Goal: Task Accomplishment & Management: Manage account settings

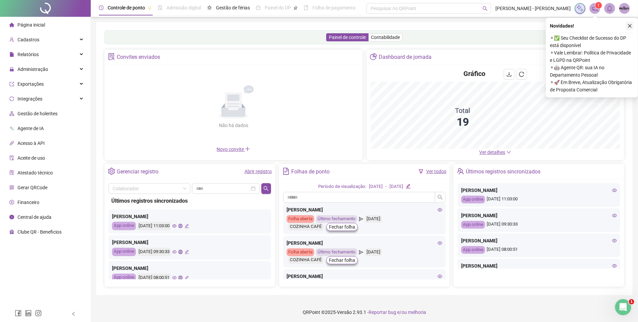
click at [626, 24] on button "button" at bounding box center [630, 26] width 8 height 8
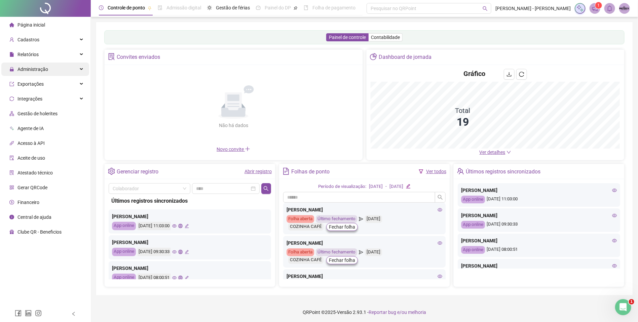
click at [57, 69] on div "Administração" at bounding box center [45, 69] width 88 height 13
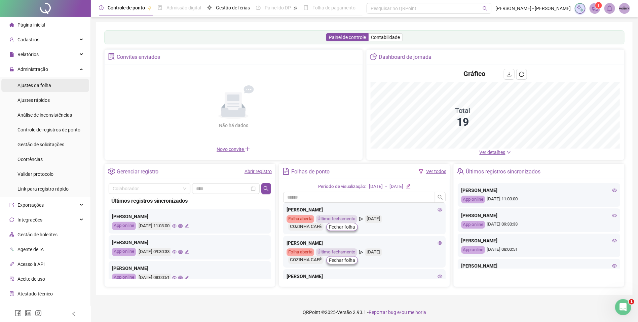
click at [57, 85] on li "Ajustes da folha" at bounding box center [45, 85] width 88 height 13
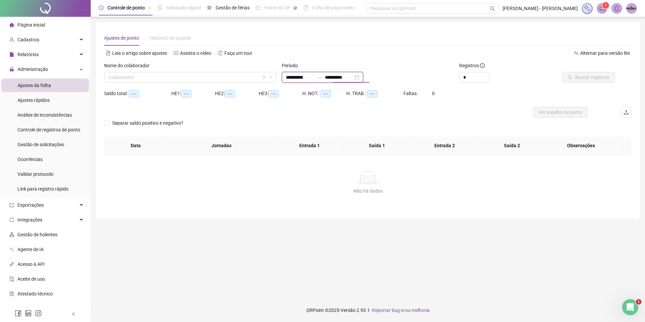
click at [336, 80] on input "**********" at bounding box center [339, 77] width 28 height 7
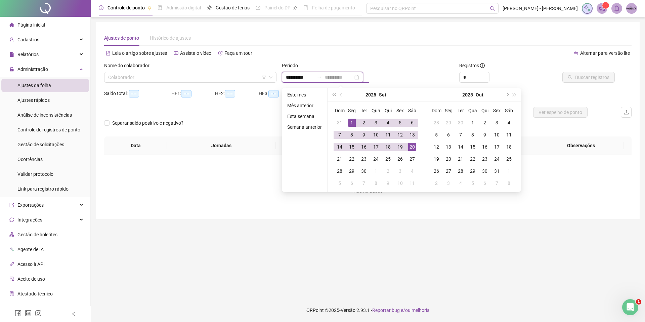
type input "**********"
click at [410, 145] on div "20" at bounding box center [412, 147] width 8 height 8
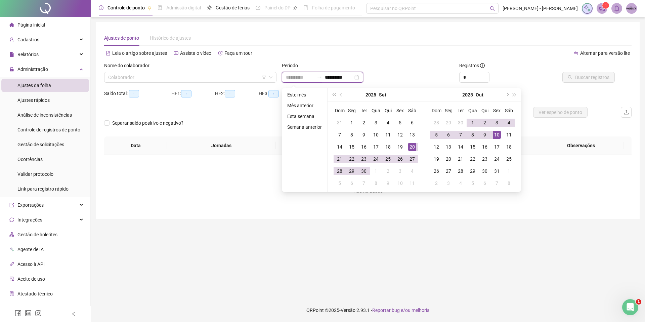
type input "**********"
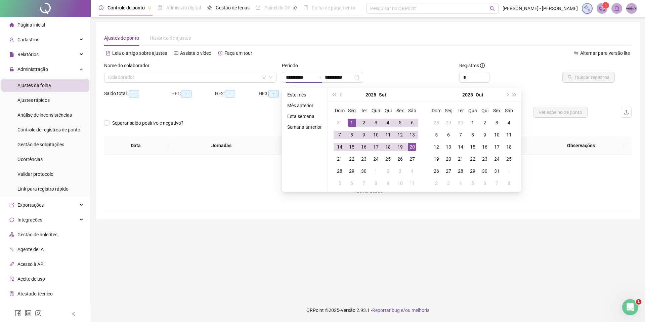
click at [391, 222] on main "**********" at bounding box center [368, 157] width 544 height 271
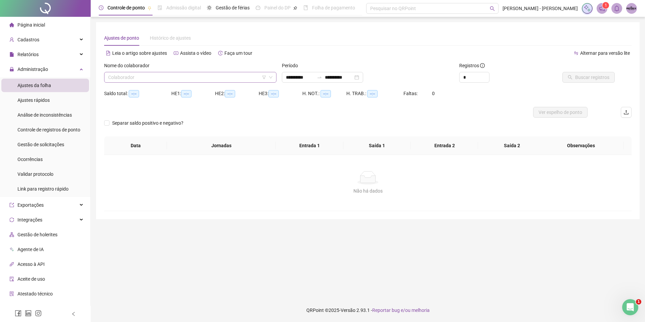
click at [161, 79] on input "search" at bounding box center [187, 77] width 158 height 10
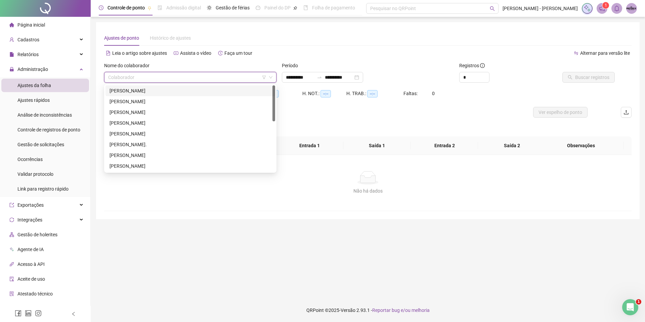
click at [172, 91] on div "[PERSON_NAME]" at bounding box center [191, 90] width 162 height 7
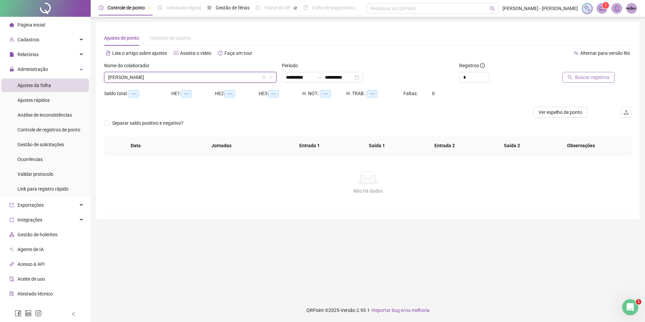
click at [594, 74] on span "Buscar registros" at bounding box center [592, 77] width 34 height 7
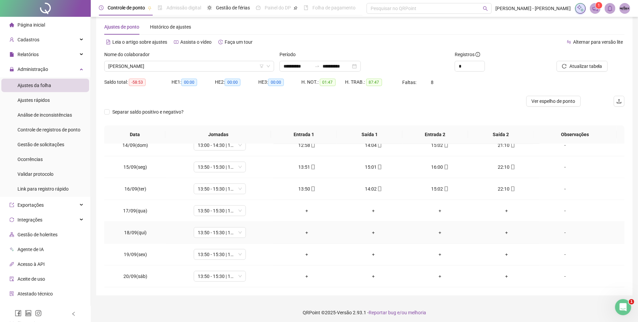
scroll to position [13, 0]
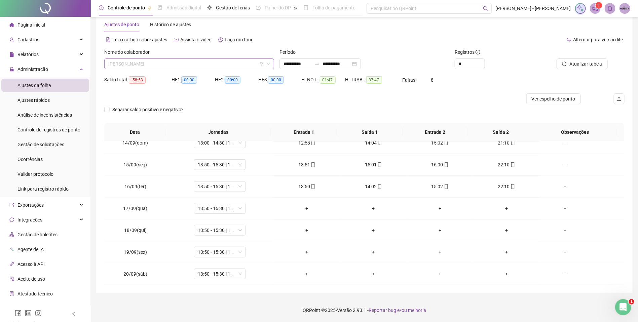
click at [183, 63] on span "[PERSON_NAME]" at bounding box center [189, 64] width 162 height 10
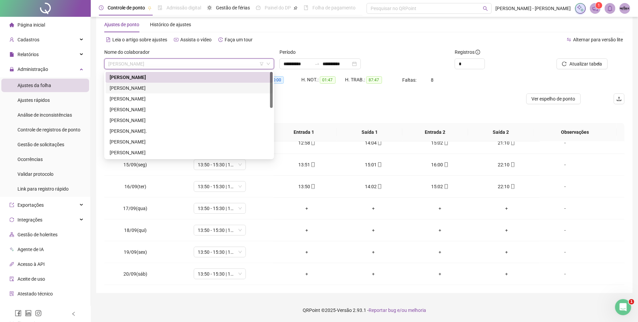
click at [196, 85] on div "[PERSON_NAME]" at bounding box center [189, 87] width 159 height 7
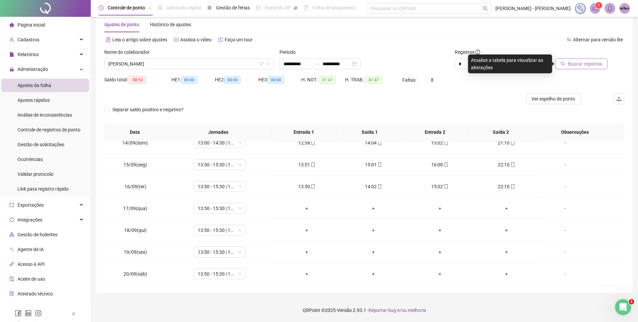
click at [580, 62] on span "Buscar registros" at bounding box center [585, 63] width 34 height 7
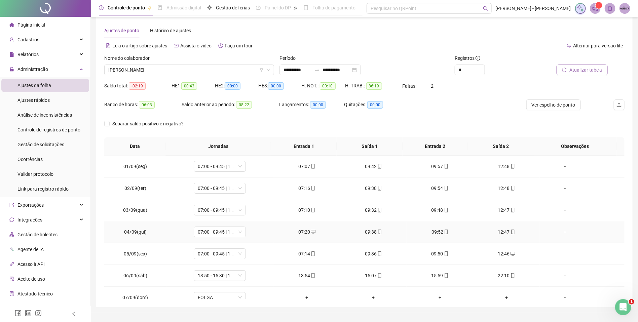
scroll to position [0, 0]
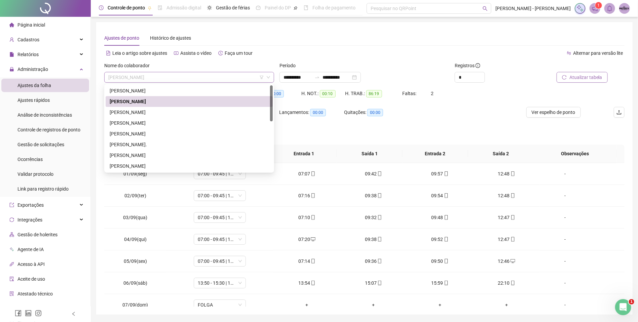
click at [186, 79] on span "[PERSON_NAME]" at bounding box center [189, 77] width 162 height 10
click at [174, 110] on div "[PERSON_NAME]" at bounding box center [189, 112] width 159 height 7
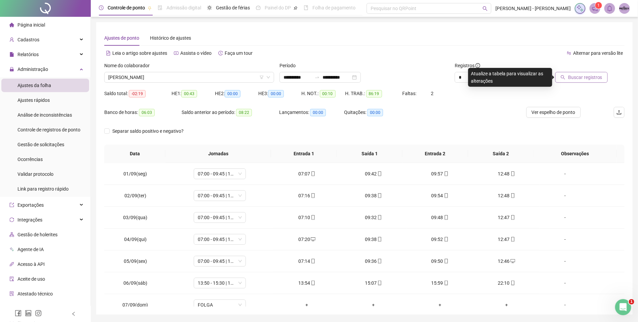
click at [589, 75] on span "Buscar registros" at bounding box center [585, 77] width 34 height 7
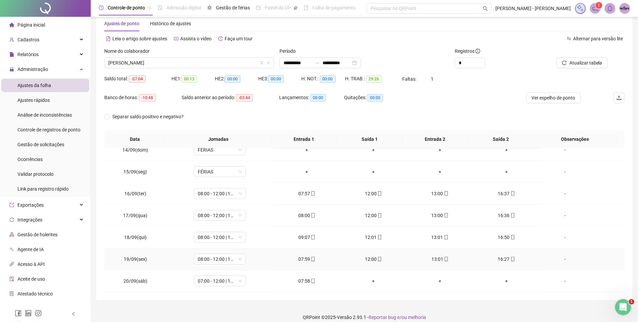
scroll to position [22, 0]
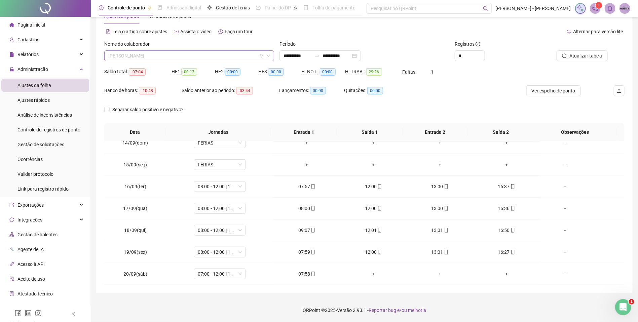
click at [207, 59] on span "[PERSON_NAME]" at bounding box center [189, 56] width 162 height 10
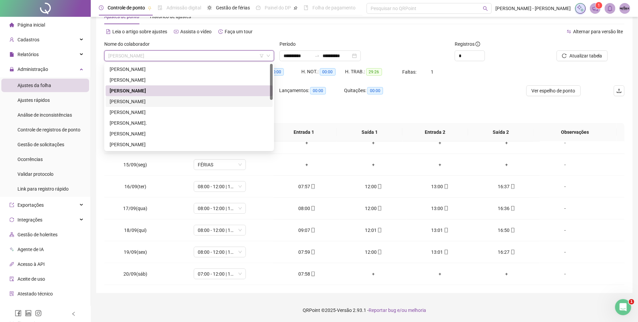
click at [167, 99] on div "[PERSON_NAME]" at bounding box center [189, 101] width 159 height 7
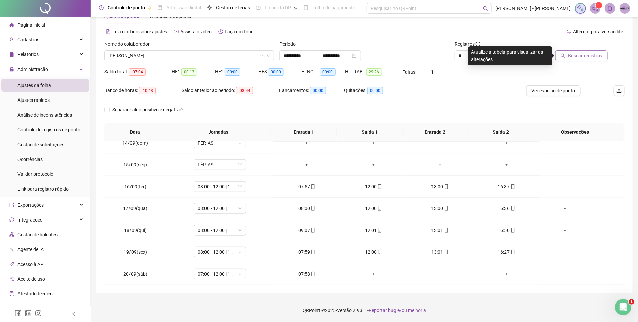
click at [571, 54] on span "Buscar registros" at bounding box center [585, 55] width 34 height 7
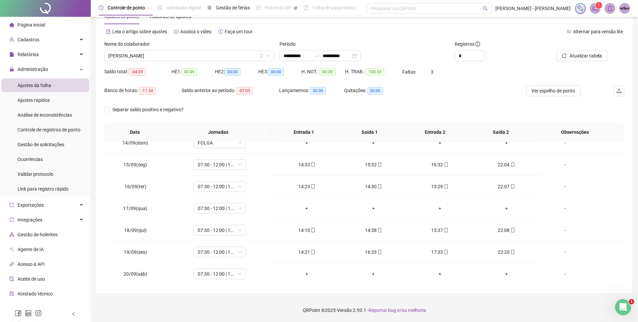
scroll to position [296, 0]
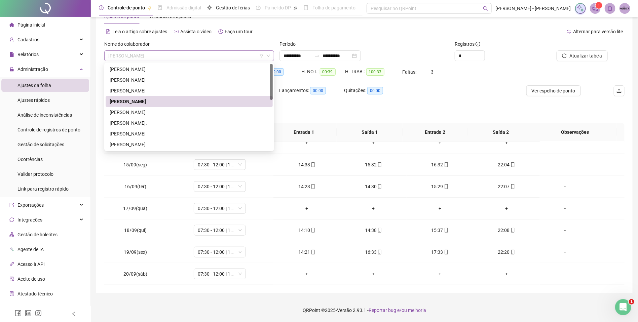
click at [185, 55] on span "[PERSON_NAME]" at bounding box center [189, 56] width 162 height 10
click at [156, 109] on div "[PERSON_NAME]" at bounding box center [189, 112] width 159 height 7
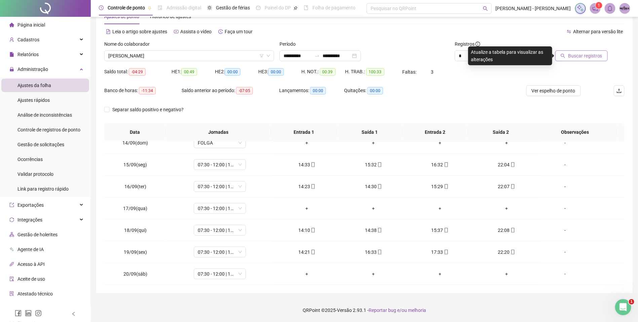
click at [585, 55] on span "Buscar registros" at bounding box center [585, 55] width 34 height 7
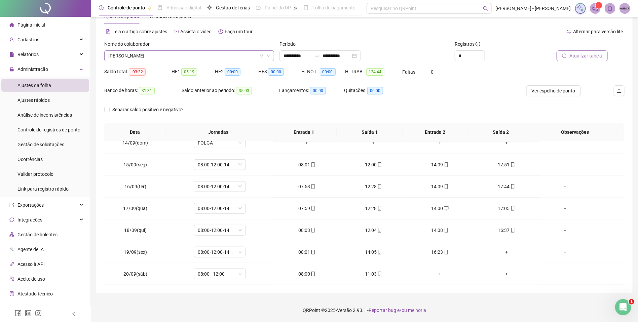
click at [174, 55] on span "[PERSON_NAME]" at bounding box center [189, 56] width 162 height 10
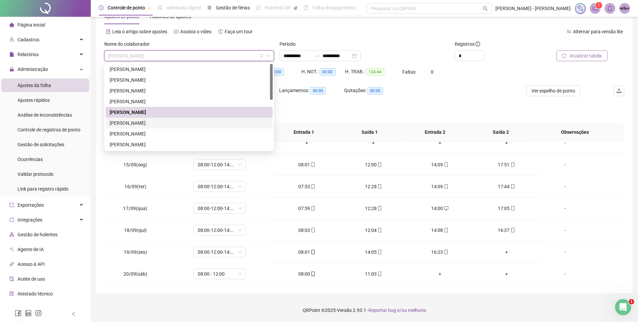
click at [176, 120] on div "[PERSON_NAME]." at bounding box center [189, 122] width 159 height 7
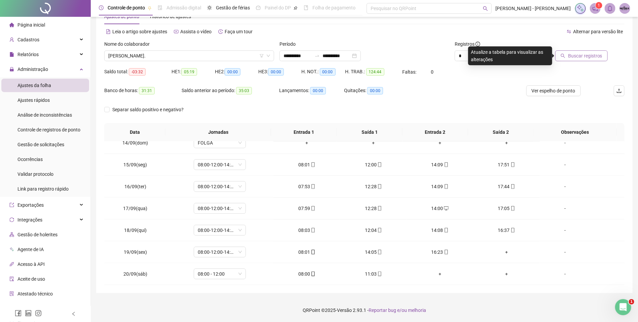
click at [568, 54] on button "Buscar registros" at bounding box center [581, 55] width 52 height 11
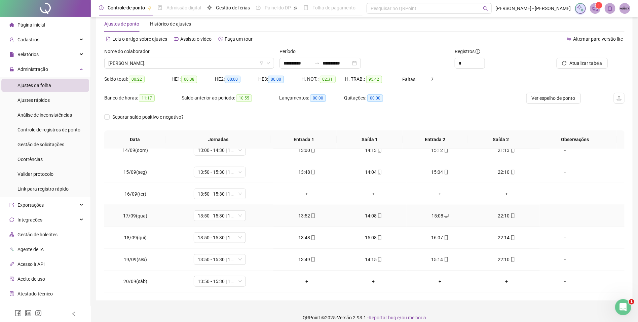
scroll to position [22, 0]
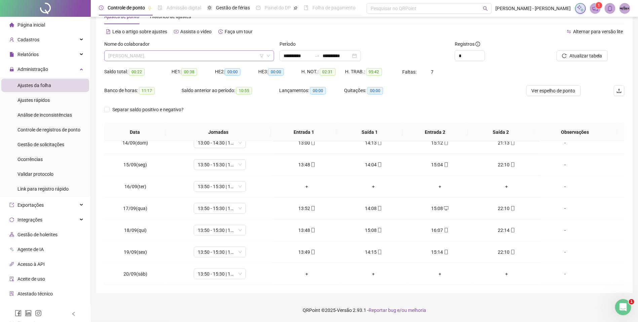
click at [190, 57] on span "[PERSON_NAME]." at bounding box center [189, 56] width 162 height 10
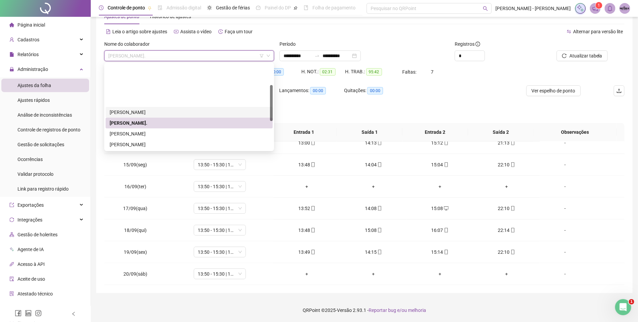
scroll to position [50, 0]
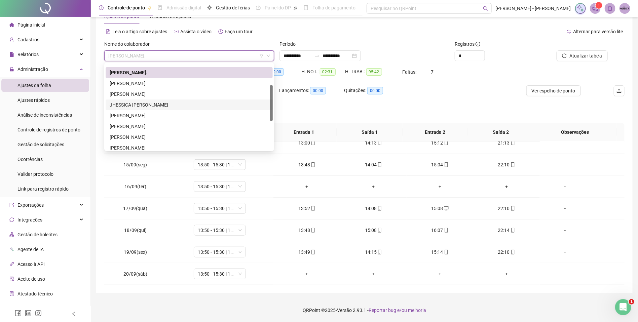
click at [181, 104] on div "JHESSICA [PERSON_NAME]" at bounding box center [189, 104] width 159 height 7
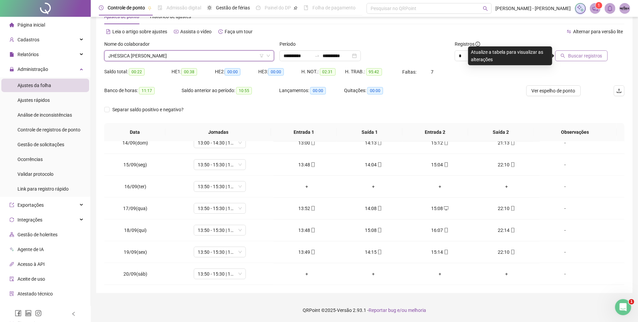
click at [574, 52] on span "Buscar registros" at bounding box center [585, 55] width 34 height 7
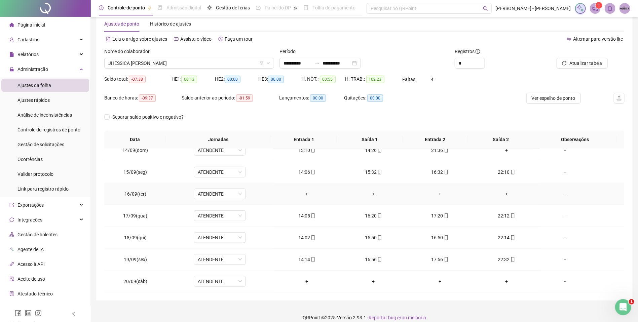
scroll to position [22, 0]
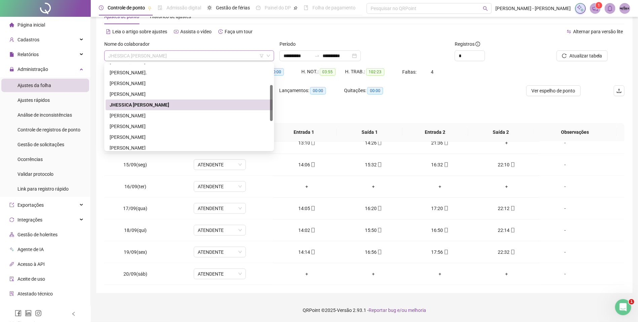
click at [198, 56] on span "JHESSICA [PERSON_NAME]" at bounding box center [189, 56] width 162 height 10
click at [212, 124] on div "[PERSON_NAME]" at bounding box center [189, 126] width 159 height 7
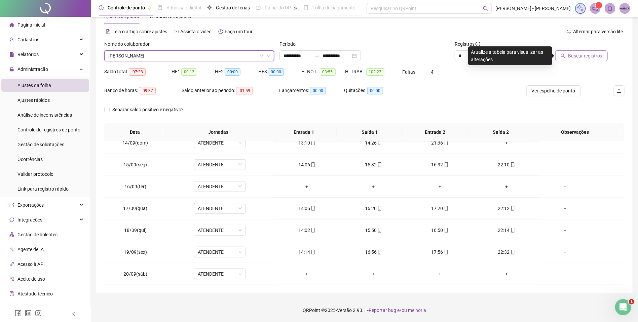
click at [565, 53] on icon "search" at bounding box center [562, 55] width 5 height 5
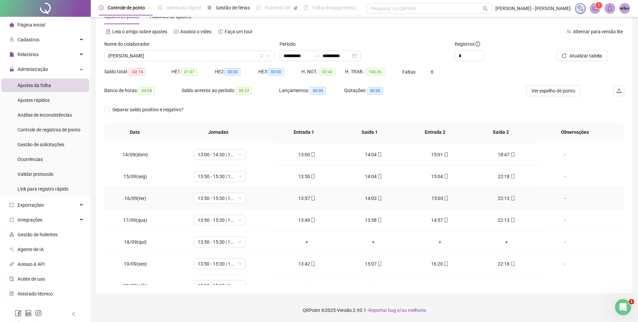
scroll to position [296, 0]
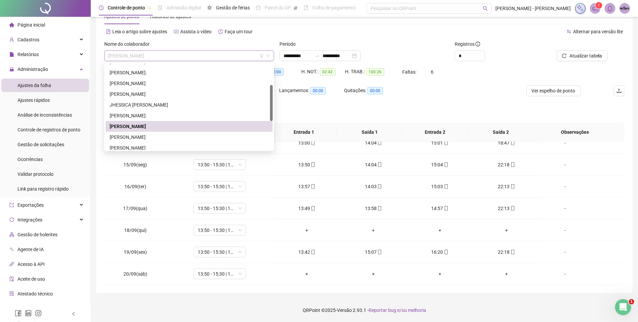
click at [204, 57] on span "[PERSON_NAME]" at bounding box center [189, 56] width 162 height 10
click at [188, 112] on div "[PERSON_NAME]" at bounding box center [189, 115] width 159 height 7
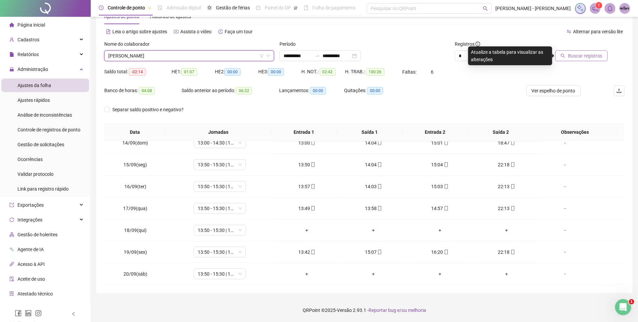
click at [579, 56] on span "Buscar registros" at bounding box center [585, 55] width 34 height 7
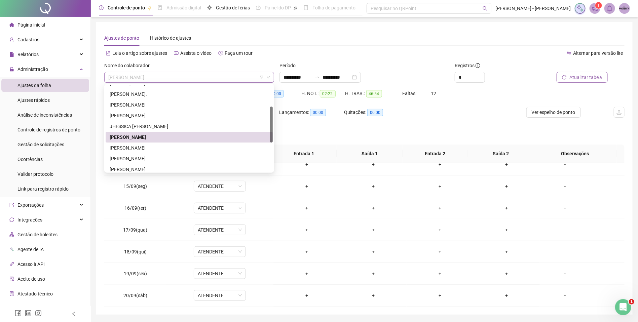
click at [175, 78] on span "[PERSON_NAME]" at bounding box center [189, 77] width 162 height 10
click at [170, 156] on div "[PERSON_NAME]" at bounding box center [189, 158] width 159 height 7
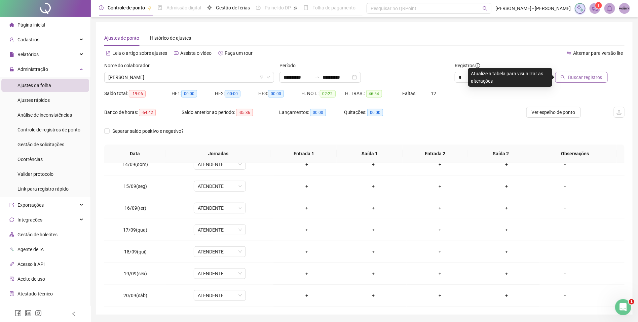
click at [569, 76] on span "Buscar registros" at bounding box center [585, 77] width 34 height 7
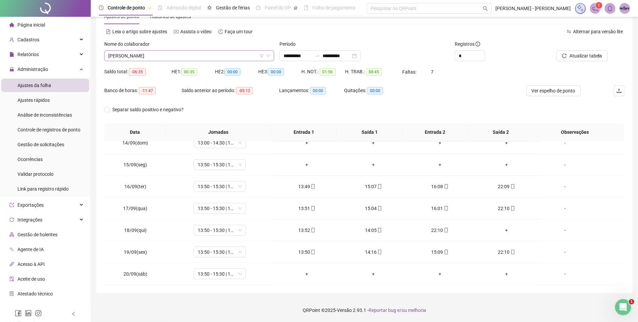
click at [202, 52] on span "[PERSON_NAME]" at bounding box center [189, 56] width 162 height 10
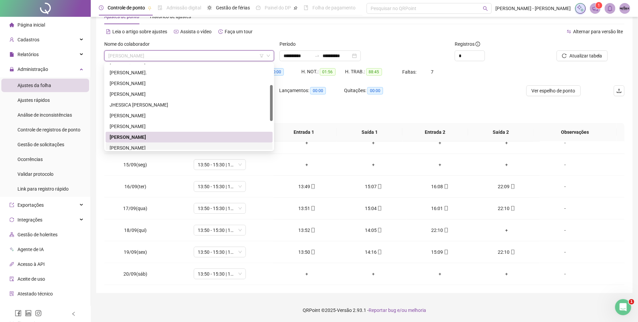
click at [161, 145] on div "[PERSON_NAME]" at bounding box center [189, 147] width 159 height 7
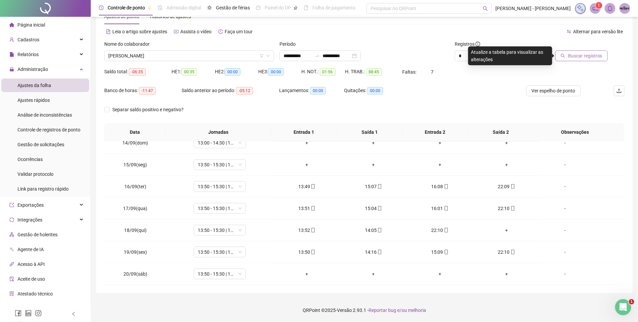
click at [582, 55] on span "Buscar registros" at bounding box center [585, 55] width 34 height 7
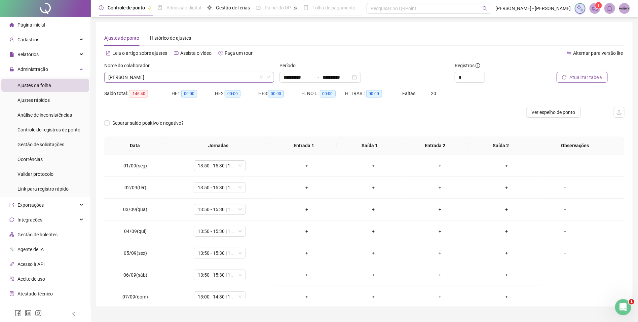
scroll to position [54, 0]
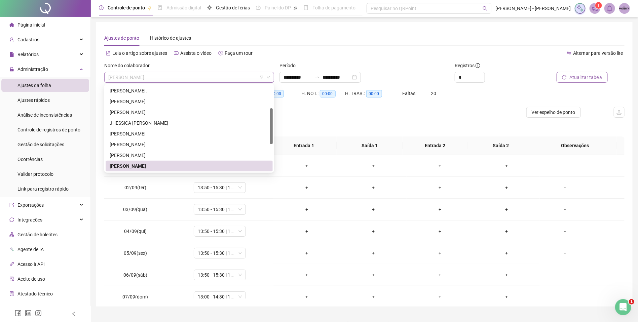
click at [171, 76] on span "[PERSON_NAME]" at bounding box center [189, 77] width 162 height 10
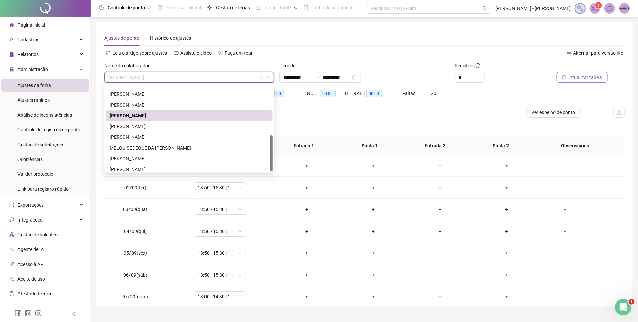
scroll to position [118, 0]
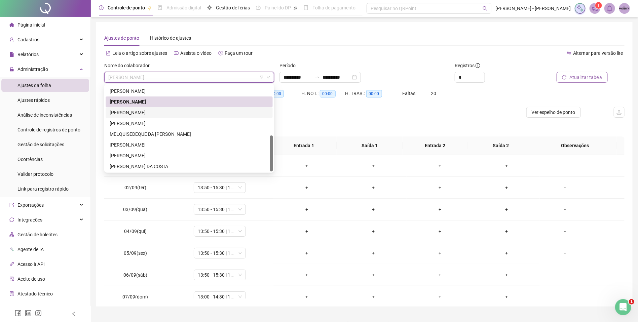
click at [152, 109] on div "[PERSON_NAME]" at bounding box center [189, 112] width 159 height 7
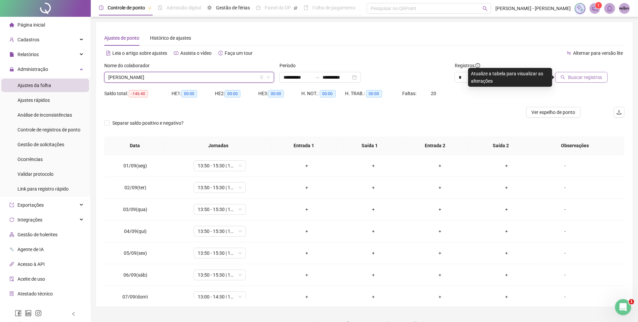
click at [566, 73] on button "Buscar registros" at bounding box center [581, 77] width 52 height 11
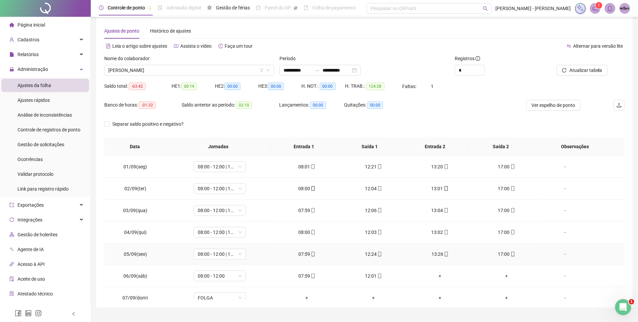
scroll to position [0, 0]
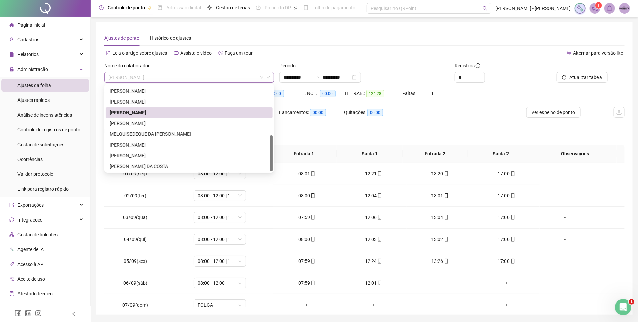
click at [175, 79] on span "[PERSON_NAME]" at bounding box center [189, 77] width 162 height 10
click at [166, 120] on div "[PERSON_NAME]" at bounding box center [189, 123] width 159 height 7
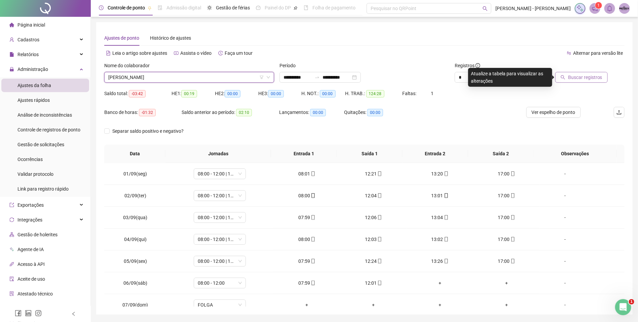
click at [579, 75] on span "Buscar registros" at bounding box center [585, 77] width 34 height 7
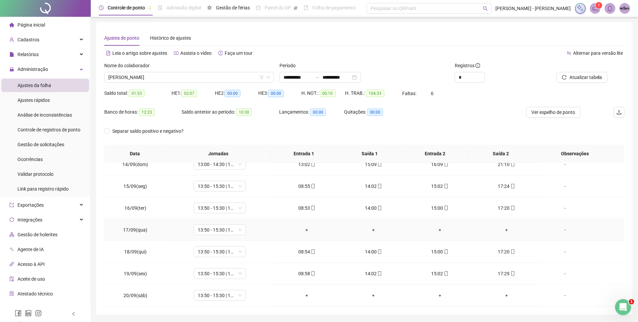
scroll to position [22, 0]
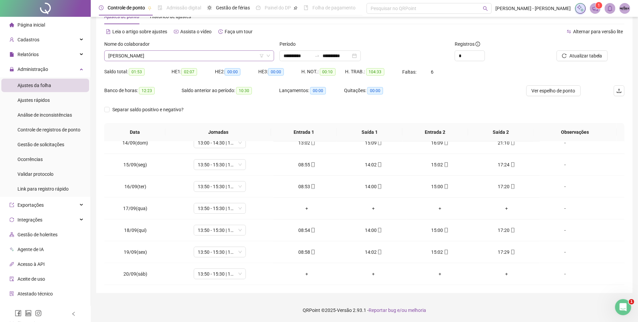
click at [192, 55] on span "[PERSON_NAME]" at bounding box center [189, 56] width 162 height 10
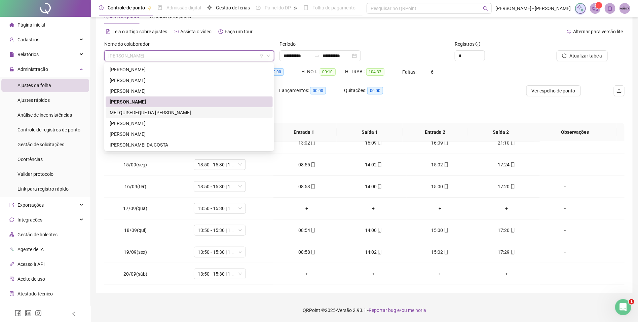
click at [188, 112] on div "MELQUISEDEQUE DA [PERSON_NAME]" at bounding box center [189, 112] width 159 height 7
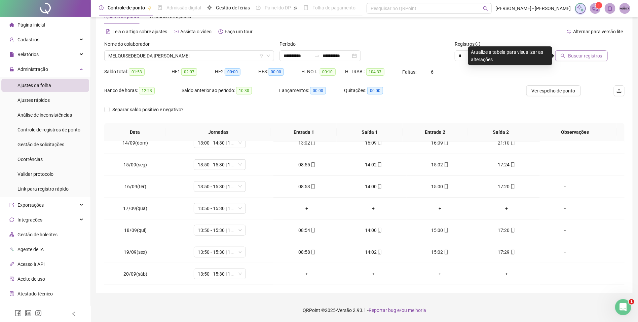
click at [565, 53] on icon "search" at bounding box center [562, 55] width 5 height 5
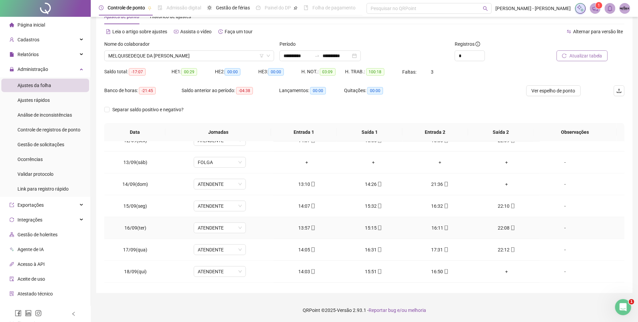
scroll to position [296, 0]
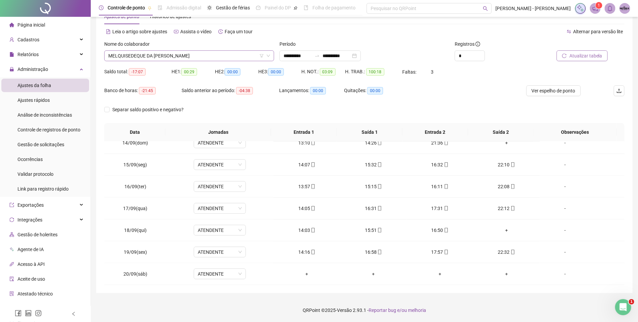
click at [198, 54] on span "MELQUISEDEQUE DA [PERSON_NAME]" at bounding box center [189, 56] width 162 height 10
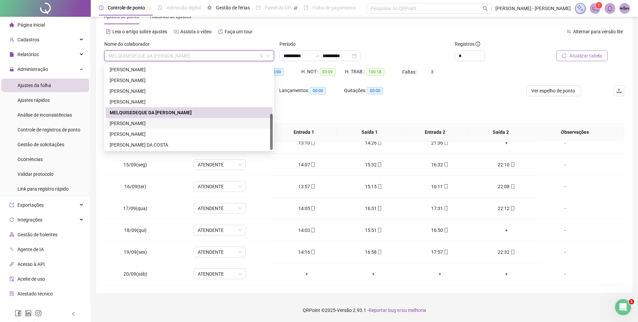
click at [175, 122] on div "[PERSON_NAME]" at bounding box center [189, 123] width 159 height 7
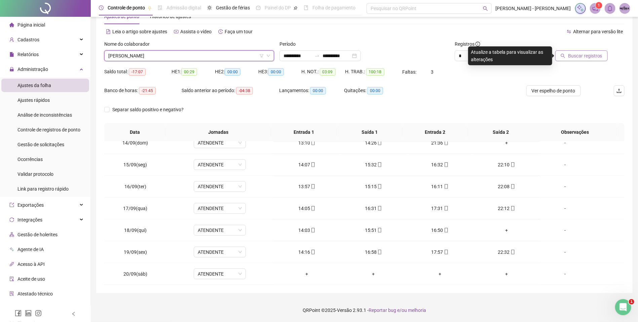
click at [567, 58] on button "Buscar registros" at bounding box center [581, 55] width 52 height 11
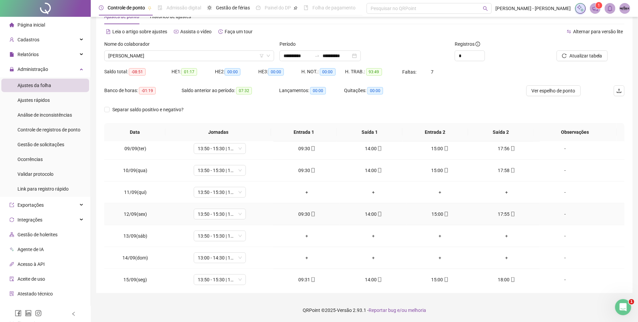
scroll to position [202, 0]
click at [239, 214] on span "13:50 - 15:30 | 16:30 - 22:10" at bounding box center [220, 213] width 44 height 10
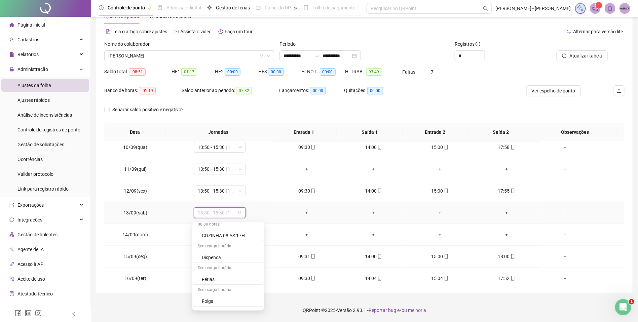
scroll to position [571, 0]
click at [240, 283] on div "Folga" at bounding box center [230, 280] width 57 height 7
click at [246, 196] on span "Sim" at bounding box center [250, 197] width 8 height 7
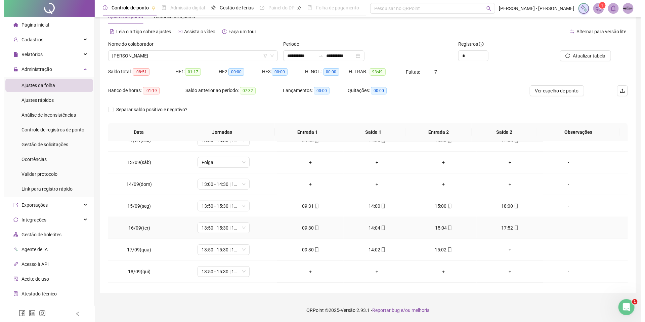
scroll to position [296, 0]
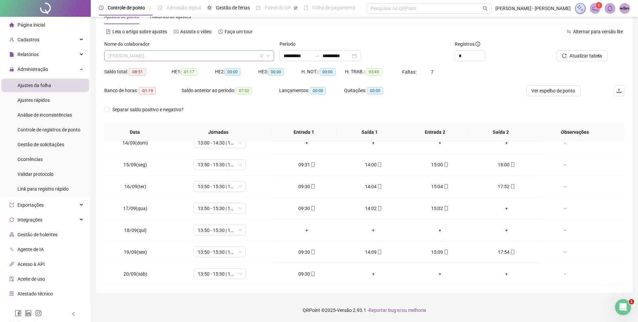
click at [176, 53] on span "[PERSON_NAME]" at bounding box center [189, 56] width 162 height 10
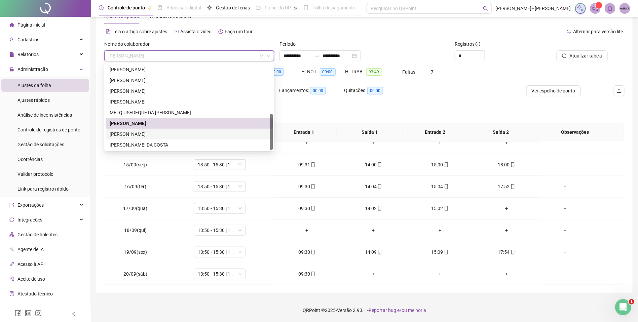
click at [159, 134] on div "[PERSON_NAME]" at bounding box center [189, 133] width 159 height 7
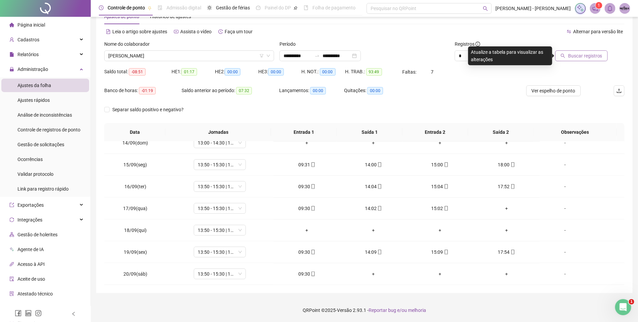
click at [579, 54] on span "Buscar registros" at bounding box center [585, 55] width 34 height 7
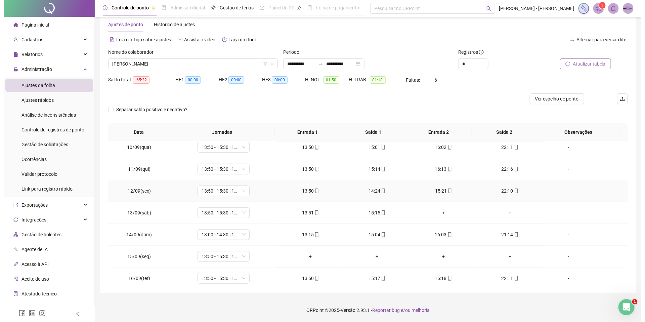
scroll to position [252, 0]
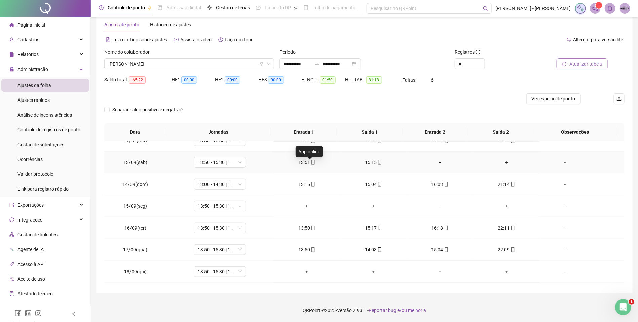
click at [311, 164] on icon "mobile" at bounding box center [313, 162] width 5 height 5
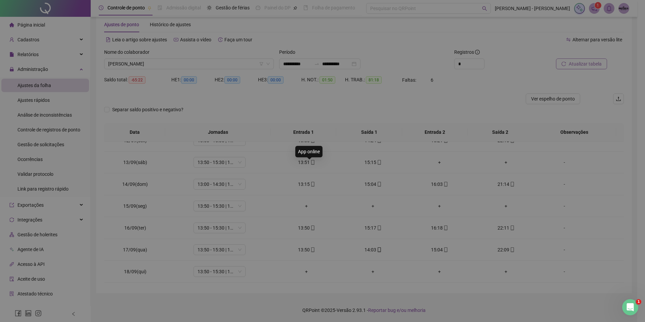
type input "**********"
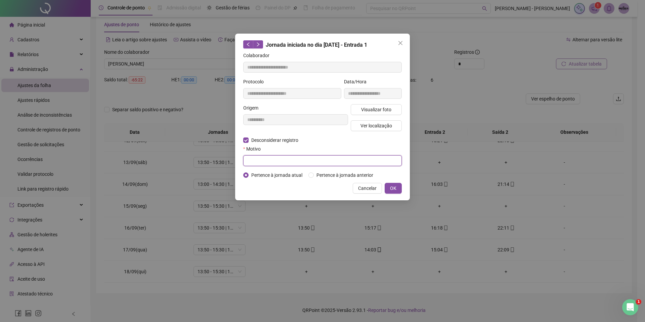
click at [265, 159] on input "text" at bounding box center [322, 160] width 159 height 11
paste input "**********"
drag, startPoint x: 340, startPoint y: 163, endPoint x: 429, endPoint y: 161, distance: 89.1
click at [429, 161] on div "**********" at bounding box center [322, 161] width 645 height 322
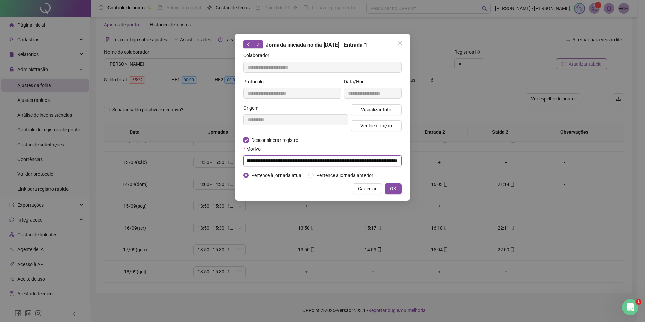
scroll to position [0, 5025]
click at [293, 159] on input "text" at bounding box center [322, 160] width 159 height 11
type input "**********"
click at [366, 189] on span "Cancelar" at bounding box center [367, 188] width 18 height 7
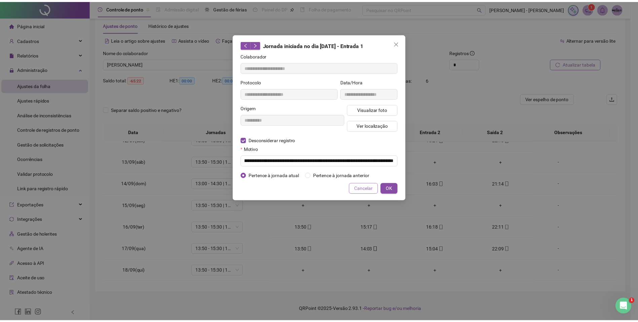
scroll to position [0, 0]
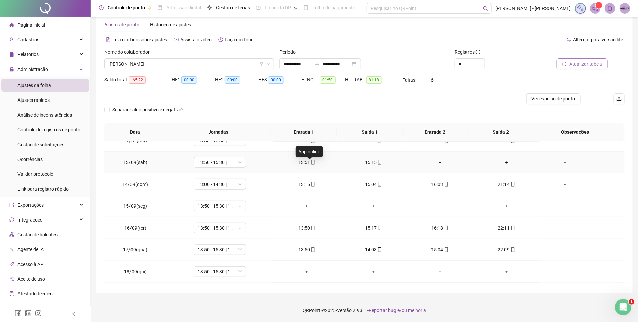
click at [311, 164] on icon "mobile" at bounding box center [313, 162] width 5 height 5
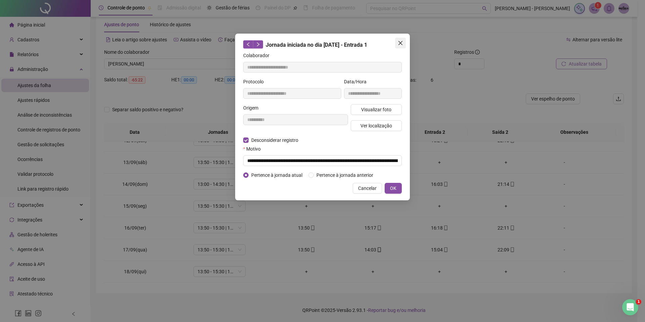
click at [398, 42] on icon "close" at bounding box center [400, 42] width 5 height 5
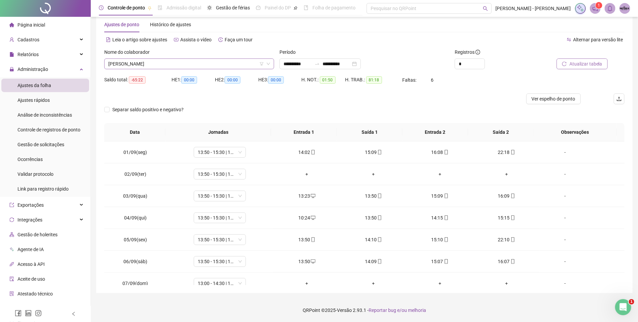
click at [156, 61] on span "[PERSON_NAME]" at bounding box center [189, 64] width 162 height 10
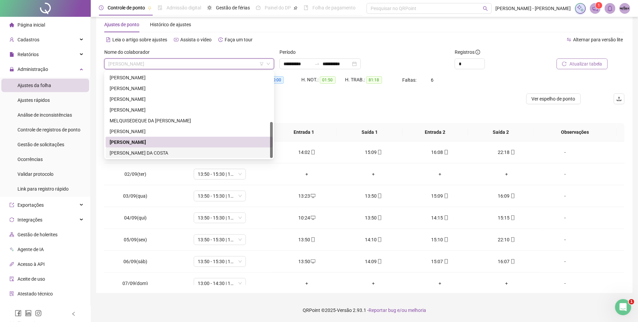
click at [164, 152] on div "[PERSON_NAME] DA COSTA" at bounding box center [189, 152] width 159 height 7
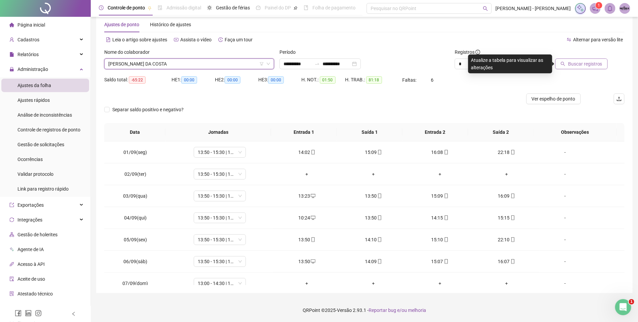
click at [581, 63] on span "Buscar registros" at bounding box center [585, 63] width 34 height 7
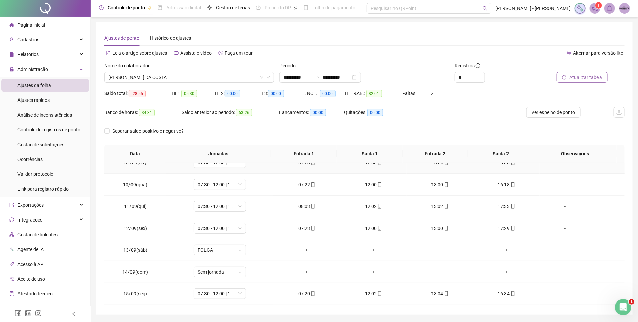
scroll to position [202, 0]
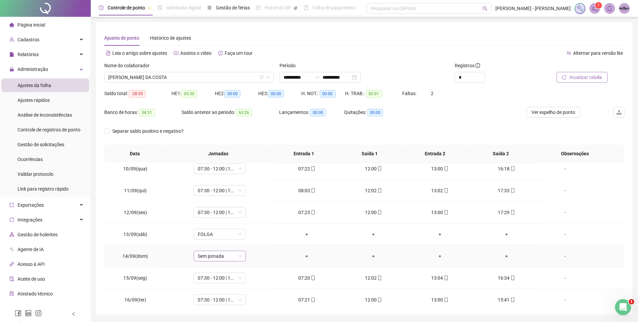
click at [239, 260] on span "Sem jornada" at bounding box center [220, 256] width 44 height 10
click at [232, 229] on div "Folga" at bounding box center [230, 227] width 57 height 7
click at [249, 239] on span "Sim" at bounding box center [250, 240] width 8 height 7
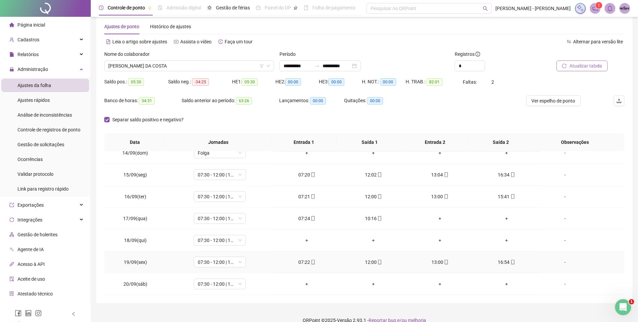
scroll to position [22, 0]
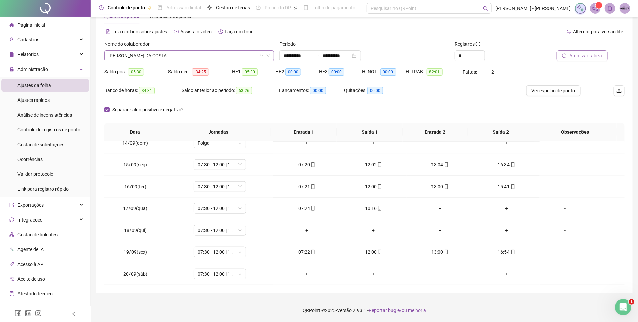
click at [181, 55] on span "[PERSON_NAME] DA COSTA" at bounding box center [189, 56] width 162 height 10
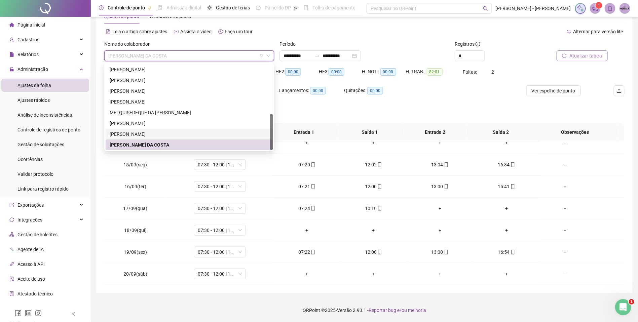
click at [145, 132] on div "[PERSON_NAME]" at bounding box center [189, 133] width 159 height 7
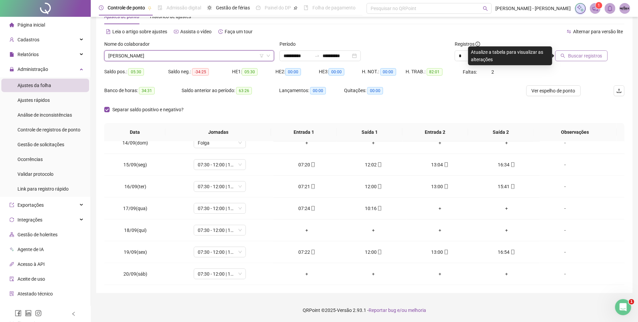
click at [582, 53] on span "Buscar registros" at bounding box center [585, 55] width 34 height 7
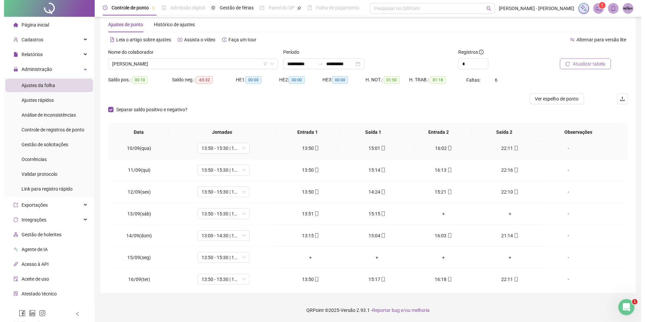
scroll to position [202, 0]
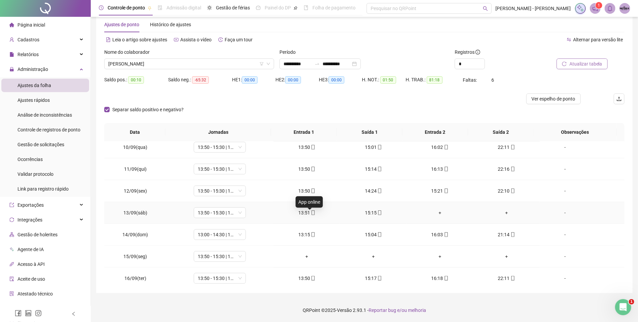
click at [311, 215] on icon "mobile" at bounding box center [313, 212] width 5 height 5
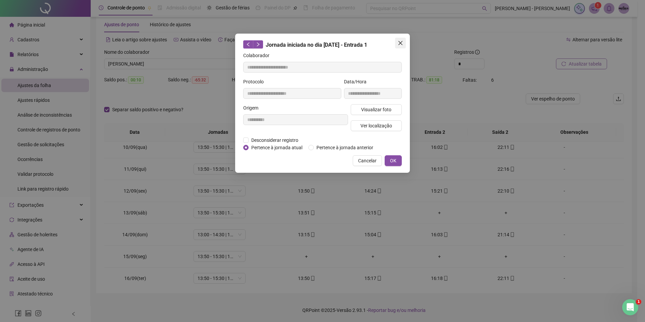
click at [400, 40] on icon "close" at bounding box center [400, 42] width 5 height 5
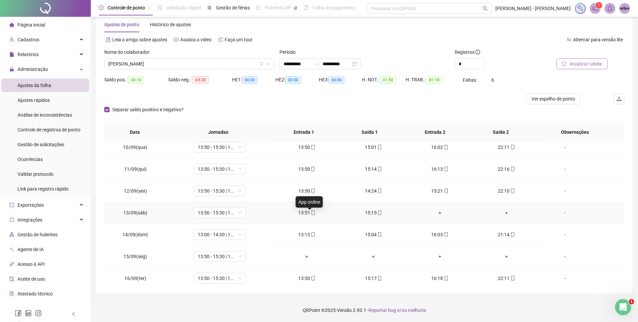
click at [311, 213] on icon "mobile" at bounding box center [313, 212] width 5 height 5
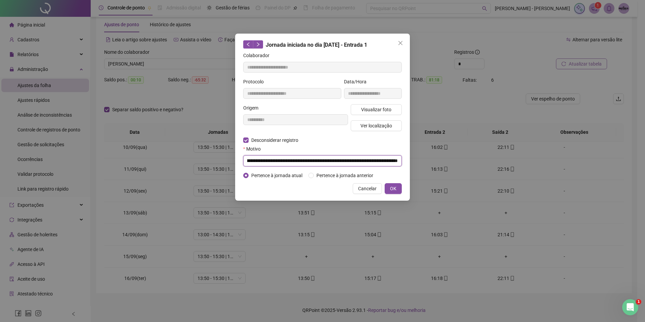
drag, startPoint x: 247, startPoint y: 162, endPoint x: 431, endPoint y: 166, distance: 183.9
click at [431, 166] on div "**********" at bounding box center [322, 161] width 645 height 322
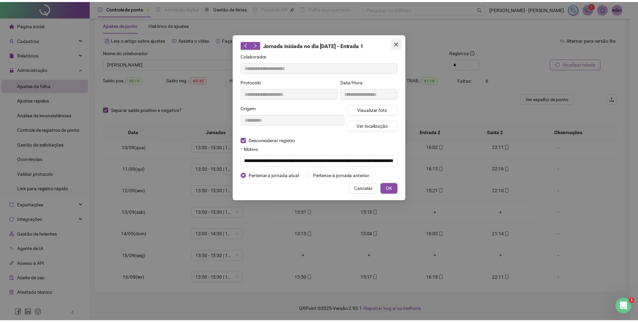
scroll to position [0, 0]
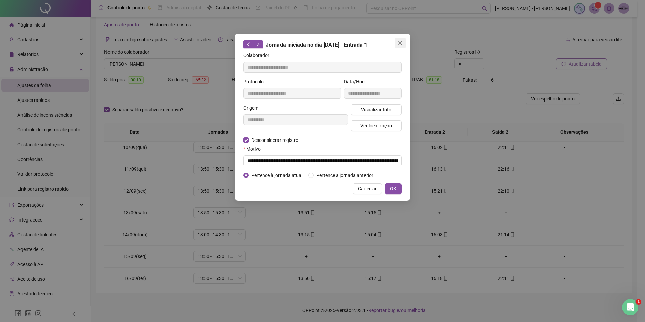
click at [400, 38] on button "Close" at bounding box center [400, 43] width 11 height 11
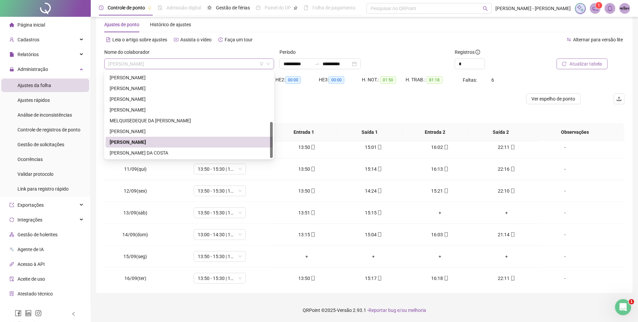
click at [166, 67] on span "[PERSON_NAME]" at bounding box center [189, 64] width 162 height 10
click at [167, 131] on div "[PERSON_NAME]" at bounding box center [189, 131] width 159 height 7
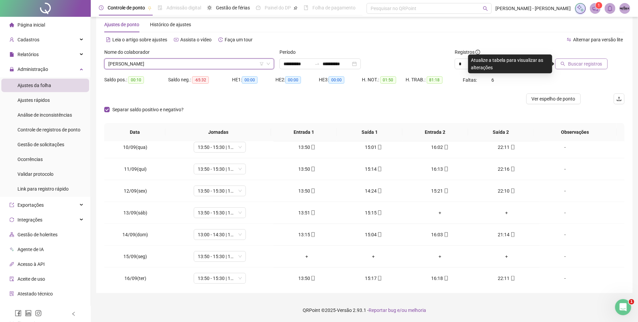
click at [580, 61] on span "Buscar registros" at bounding box center [585, 63] width 34 height 7
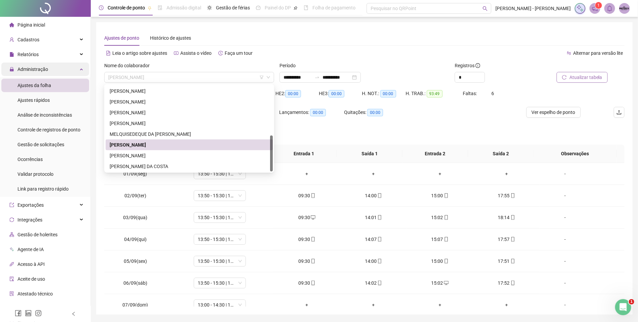
drag, startPoint x: 191, startPoint y: 81, endPoint x: 43, endPoint y: 69, distance: 147.7
click at [43, 69] on div "**********" at bounding box center [319, 172] width 638 height 344
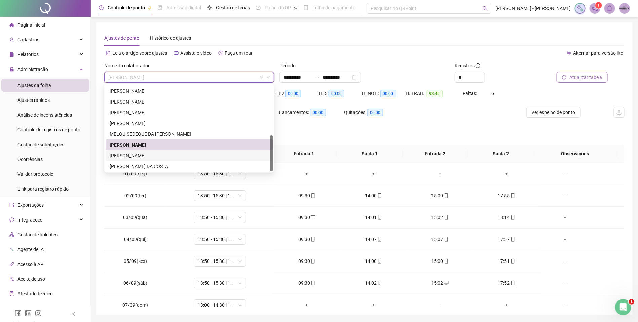
click at [159, 154] on div "[PERSON_NAME]" at bounding box center [189, 155] width 159 height 7
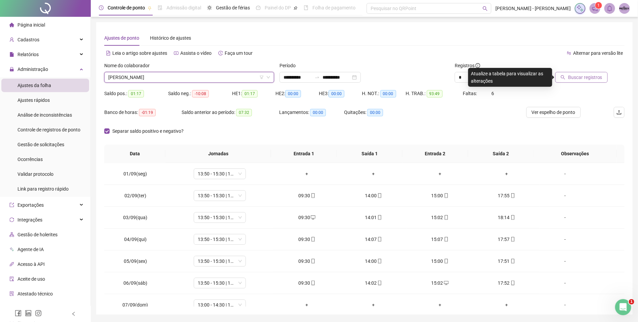
click at [161, 78] on span "[PERSON_NAME]" at bounding box center [189, 77] width 162 height 10
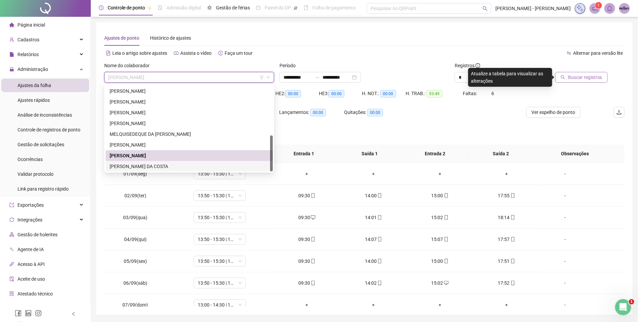
click at [187, 164] on div "[PERSON_NAME] DA COSTA" at bounding box center [189, 166] width 159 height 7
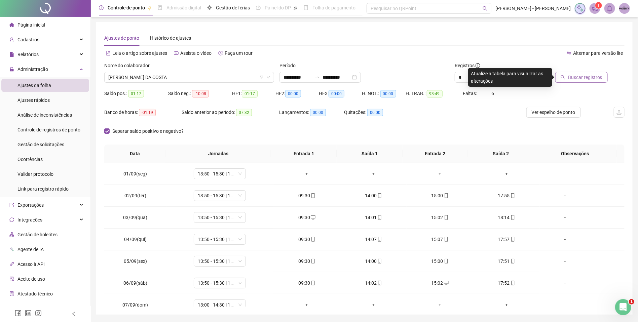
click at [585, 77] on span "Buscar registros" at bounding box center [585, 77] width 34 height 7
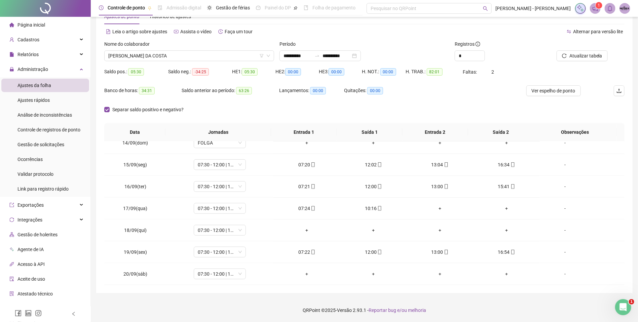
scroll to position [296, 0]
